Goal: Use online tool/utility

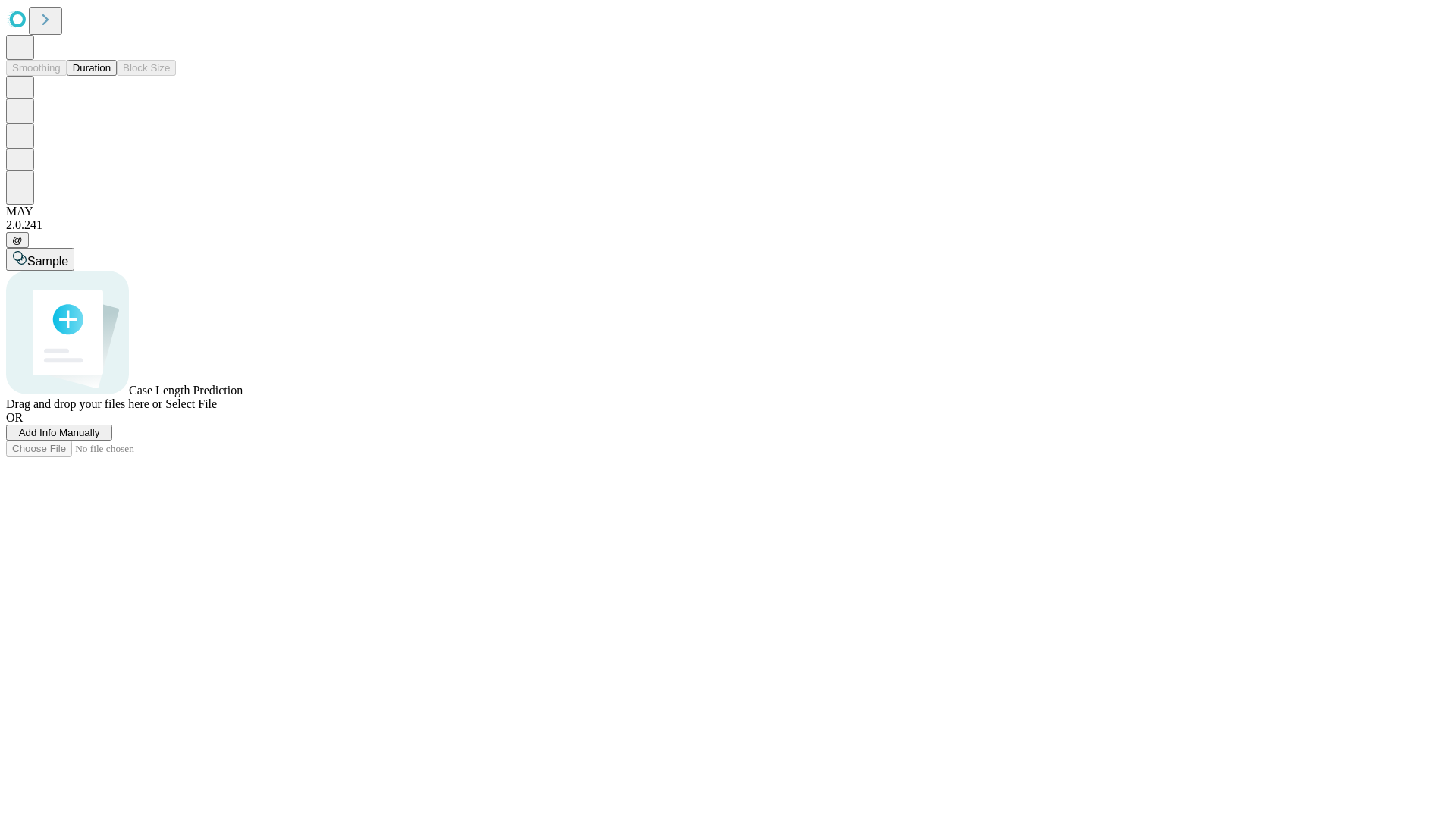
click at [110, 76] on button "Duration" at bounding box center [91, 68] width 50 height 16
click at [68, 254] on span "Sample" at bounding box center [47, 261] width 41 height 13
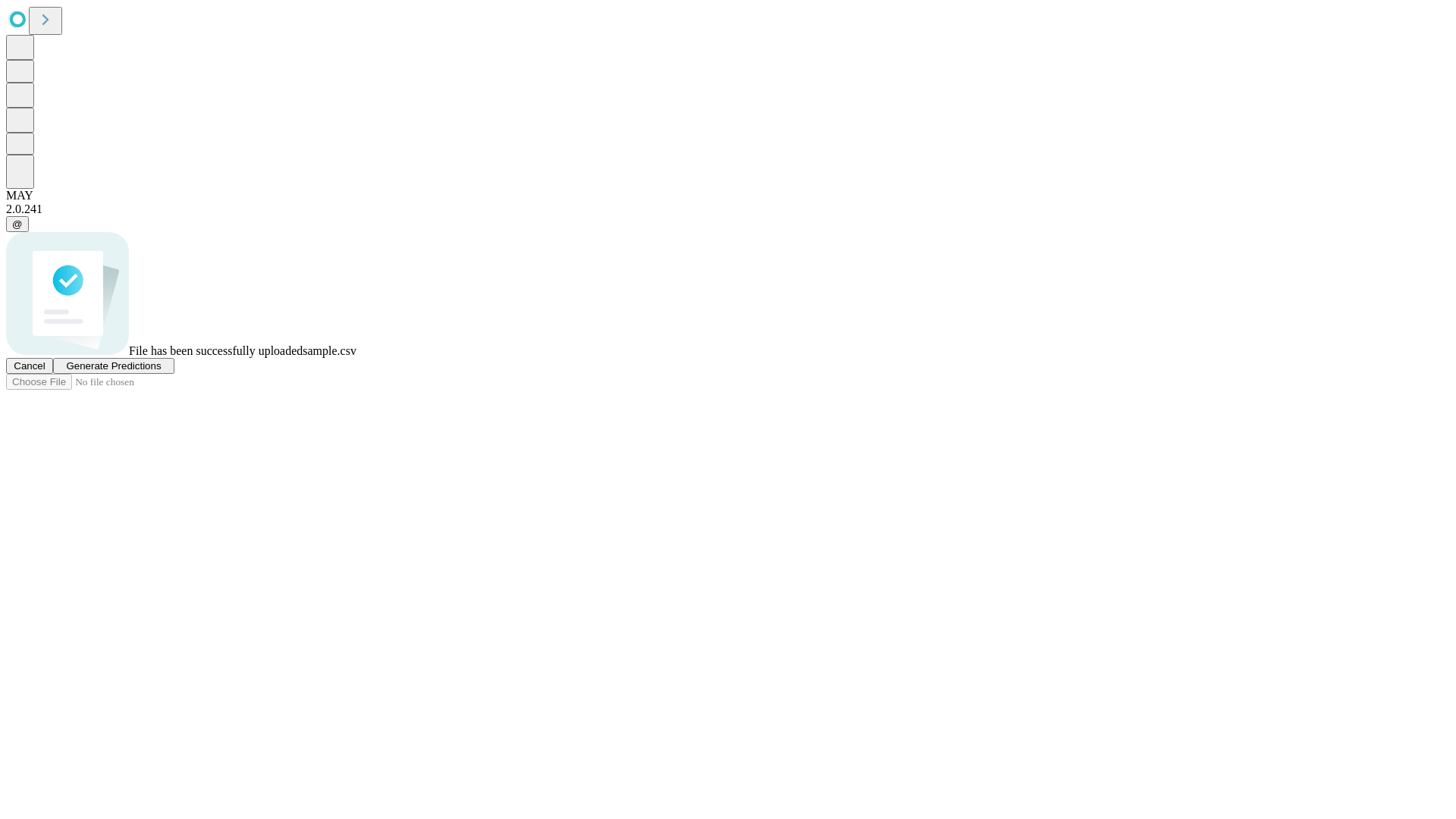
click at [161, 371] on span "Generate Predictions" at bounding box center [113, 366] width 94 height 11
